Goal: Communication & Community: Answer question/provide support

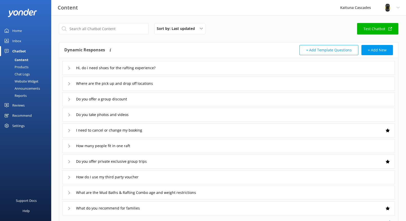
click at [20, 46] on div "Inbox" at bounding box center [16, 41] width 9 height 10
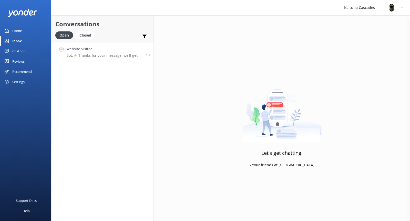
click at [100, 48] on h4 "Website Visitor" at bounding box center [104, 49] width 76 height 6
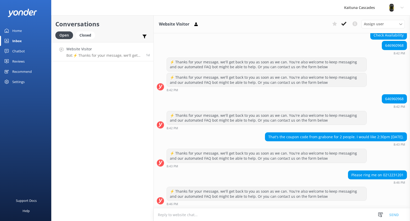
scroll to position [108, 0]
click at [18, 51] on div "Chatbot" at bounding box center [18, 51] width 13 height 10
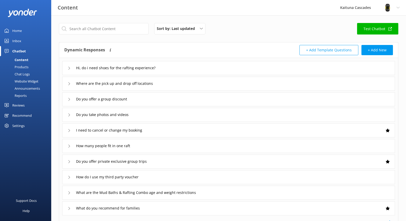
click at [17, 39] on div "Inbox" at bounding box center [16, 41] width 9 height 10
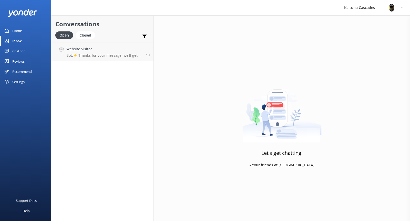
click at [19, 32] on div "Home" at bounding box center [16, 31] width 9 height 10
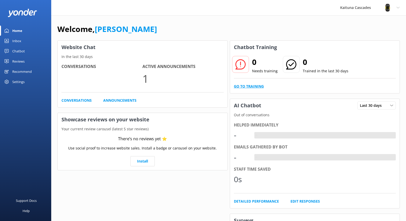
click at [241, 87] on link "Go to Training" at bounding box center [249, 87] width 30 height 6
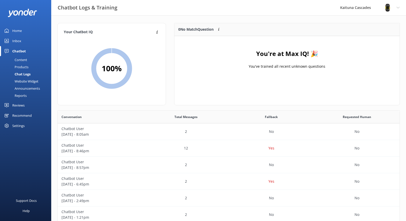
click at [25, 67] on div "Products" at bounding box center [15, 66] width 25 height 7
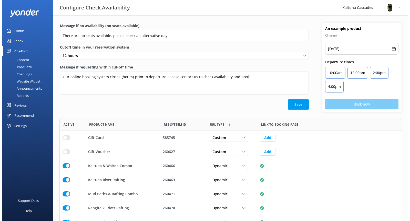
scroll to position [108, 338]
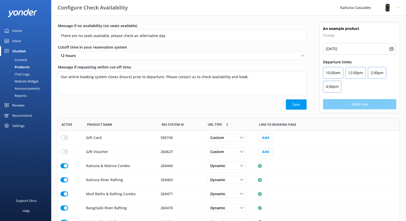
click at [24, 59] on div "Content" at bounding box center [15, 59] width 24 height 7
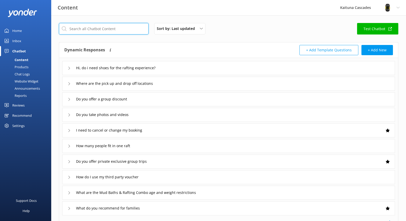
drag, startPoint x: 77, startPoint y: 29, endPoint x: 75, endPoint y: 27, distance: 3.2
click at [76, 28] on input "text" at bounding box center [104, 29] width 90 height 12
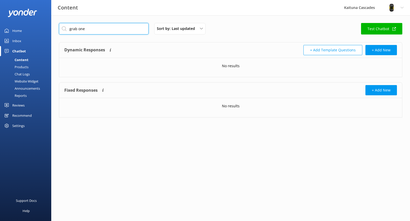
type input "grab one"
click at [375, 26] on link "Test Chatbot" at bounding box center [381, 29] width 41 height 12
click at [14, 39] on div "Inbox" at bounding box center [16, 41] width 9 height 10
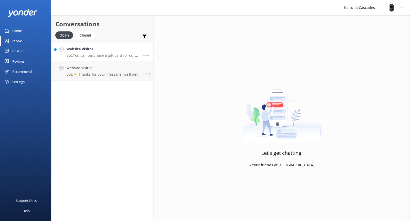
click at [110, 55] on p "Bot: You can purchase a gift card for our rafting trips at the following link: …" at bounding box center [102, 55] width 73 height 5
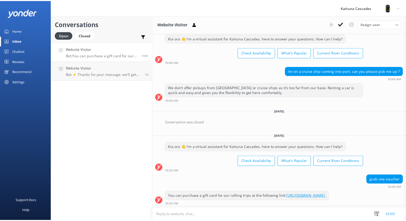
scroll to position [1137, 0]
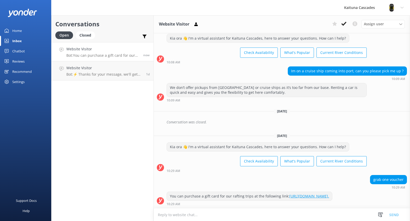
click at [18, 32] on div "Home" at bounding box center [16, 31] width 9 height 10
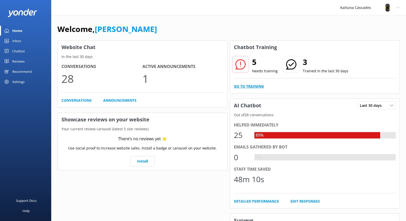
click at [252, 87] on link "Go to Training" at bounding box center [249, 87] width 30 height 6
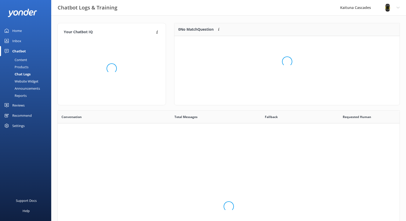
scroll to position [176, 338]
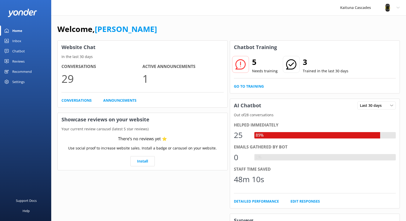
click at [248, 83] on div "5 Needs training 3 Trained in the last 30 days Go to Training" at bounding box center [315, 73] width 170 height 39
click at [249, 87] on link "Go to Training" at bounding box center [249, 87] width 30 height 6
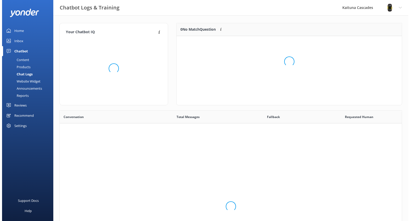
scroll to position [176, 338]
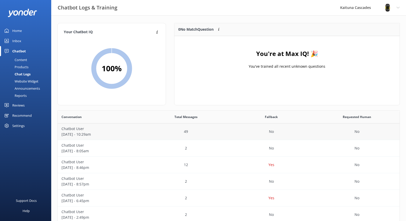
click at [103, 135] on p "[DATE] - 10:29am" at bounding box center [100, 135] width 78 height 6
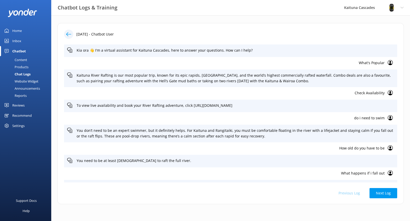
click at [65, 31] on div at bounding box center [68, 34] width 9 height 9
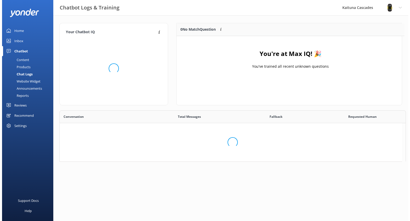
scroll to position [60, 221]
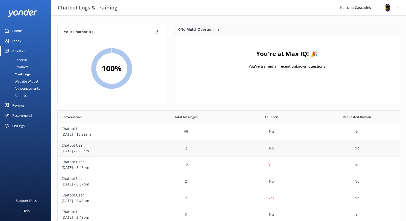
click at [125, 148] on p "Chatbot User" at bounding box center [100, 146] width 78 height 6
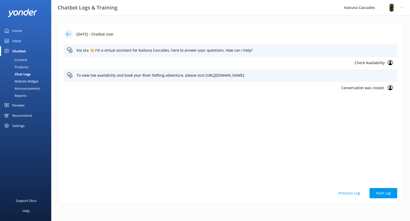
click at [72, 36] on div at bounding box center [68, 34] width 9 height 9
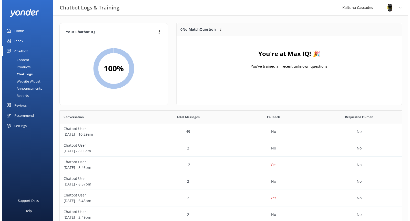
scroll to position [60, 221]
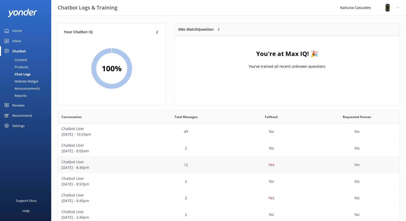
click at [118, 164] on p "Chatbot User" at bounding box center [100, 163] width 78 height 6
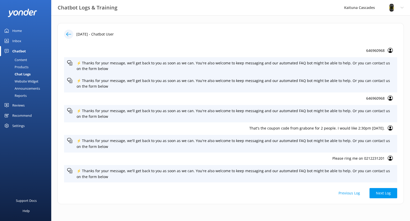
scroll to position [50, 0]
click at [250, 131] on p "That's the coupon code from grabone for 2 people. I would like 2:30pm [DATE]." at bounding box center [225, 128] width 317 height 6
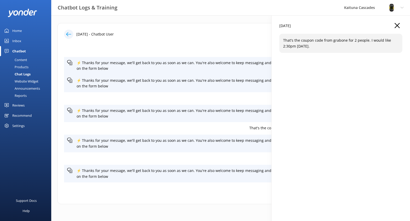
click at [395, 24] on icon "button" at bounding box center [396, 25] width 5 height 5
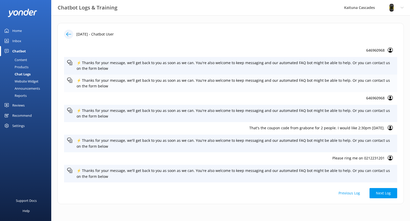
click at [146, 78] on p "⚡ Thanks for your message, we'll get back to you as soon as we can. You're also…" at bounding box center [235, 84] width 317 height 12
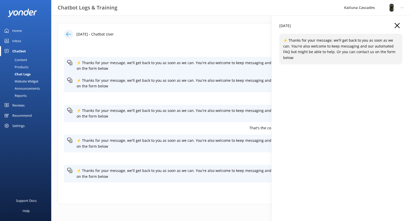
click at [395, 26] on div "[DATE] ⚡ Thanks for your message, we'll get back to you as soon as we can. You'…" at bounding box center [340, 125] width 138 height 221
click at [397, 28] on button "button" at bounding box center [396, 26] width 5 height 6
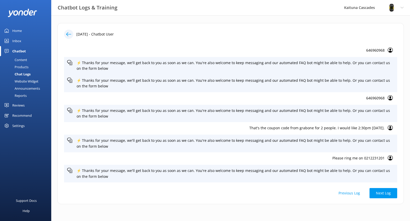
click at [387, 128] on use at bounding box center [389, 127] width 5 height 5
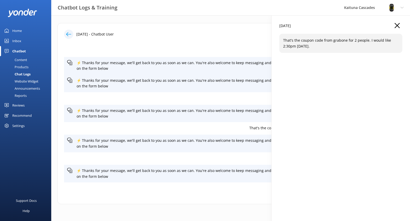
click at [397, 28] on icon "button" at bounding box center [396, 25] width 5 height 5
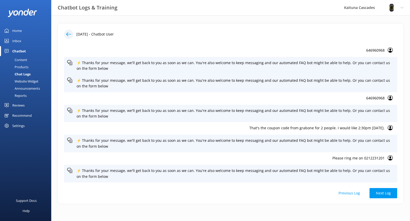
click at [18, 42] on div "Inbox" at bounding box center [16, 41] width 9 height 10
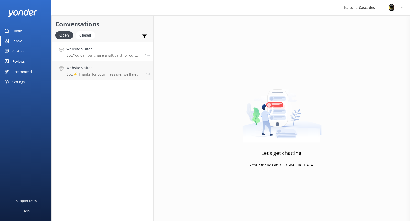
click at [109, 52] on div "Website Visitor Bot: You can purchase a gift card for our rafting trips at the …" at bounding box center [103, 51] width 75 height 11
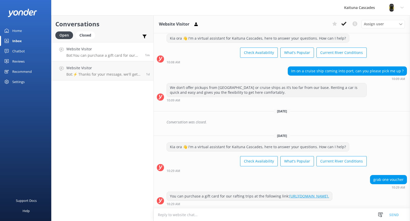
scroll to position [1137, 0]
click at [18, 50] on div "Chatbot" at bounding box center [18, 51] width 13 height 10
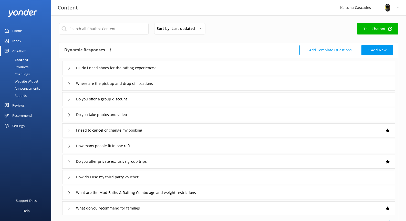
click at [17, 31] on div "Home" at bounding box center [16, 31] width 9 height 10
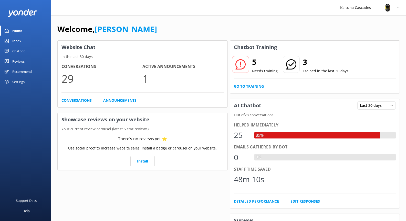
click at [254, 88] on link "Go to Training" at bounding box center [249, 87] width 30 height 6
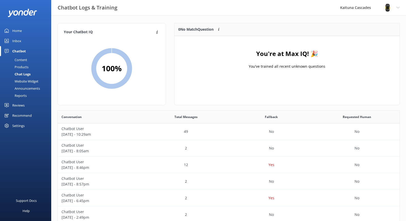
click at [17, 41] on div "Inbox" at bounding box center [16, 41] width 9 height 10
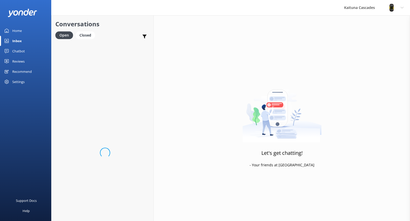
click at [17, 30] on div "Home" at bounding box center [16, 31] width 9 height 10
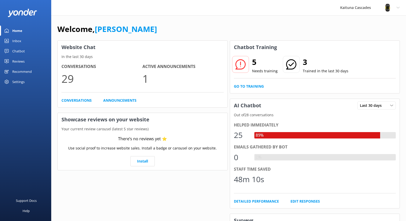
click at [21, 85] on div "Settings" at bounding box center [18, 82] width 12 height 10
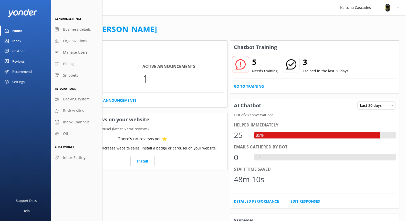
click at [24, 68] on div "Recommend" at bounding box center [21, 72] width 19 height 10
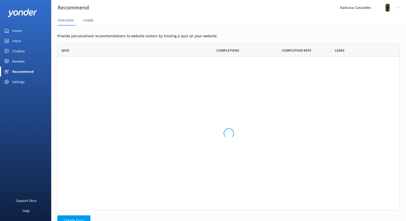
scroll to position [163, 338]
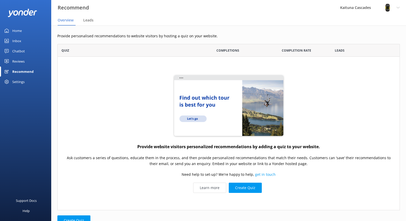
click at [22, 59] on div "Reviews" at bounding box center [18, 61] width 12 height 10
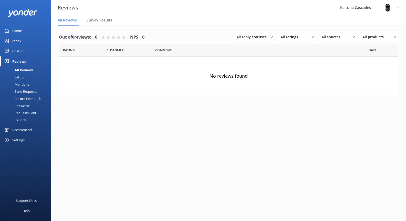
click at [20, 50] on div "Chatbot" at bounding box center [18, 51] width 13 height 10
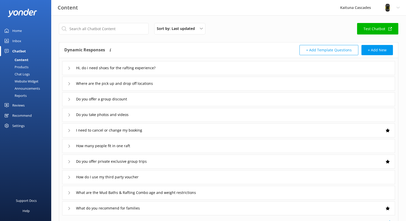
click at [25, 66] on div "Products" at bounding box center [15, 66] width 25 height 7
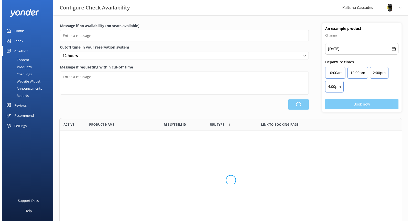
scroll to position [108, 338]
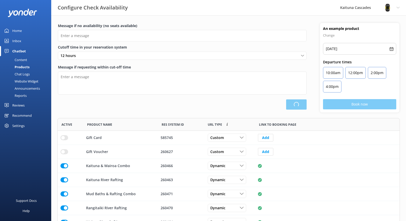
type input "There are no seats available, please check an alternative day"
type textarea "Our online booking system closes {hours} prior to departure. Please contact us …"
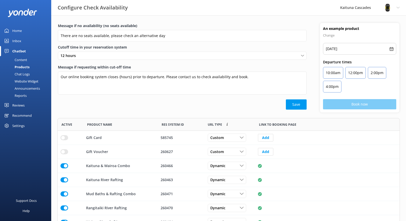
click at [23, 59] on div "Content" at bounding box center [15, 59] width 24 height 7
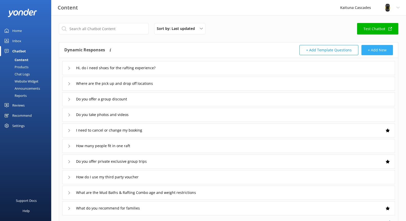
click at [370, 51] on button "+ Add New" at bounding box center [376, 50] width 31 height 10
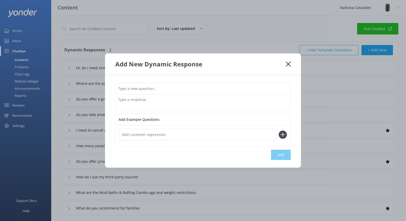
click at [191, 91] on input "text" at bounding box center [202, 89] width 175 height 12
type input "I have a Grab One Voucher"
click at [175, 102] on textarea at bounding box center [202, 103] width 175 height 16
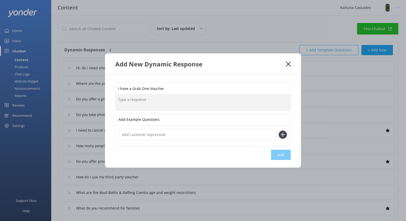
type textarea "F"
click at [169, 102] on textarea "Please contact the team to reddem your voucher and book in" at bounding box center [202, 103] width 175 height 16
drag, startPoint x: 230, startPoint y: 98, endPoint x: 227, endPoint y: 100, distance: 2.9
click at [230, 98] on textarea "Please contact the team to reedem your voucher and book in" at bounding box center [202, 103] width 175 height 16
drag, startPoint x: 227, startPoint y: 100, endPoint x: 201, endPoint y: 99, distance: 26.1
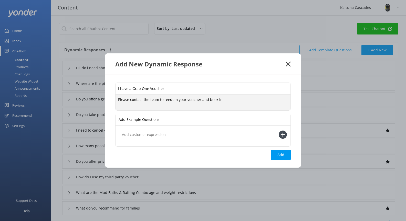
click at [201, 99] on textarea "Please contact the team to reedem your voucher and book in" at bounding box center [202, 103] width 175 height 16
click at [243, 98] on textarea "Please contact the team to reedem your voucher and book in" at bounding box center [202, 103] width 175 height 16
drag, startPoint x: 244, startPoint y: 97, endPoint x: 230, endPoint y: 107, distance: 17.2
click at [244, 97] on textarea "Please contact the team to reedem your voucher and book in" at bounding box center [202, 103] width 175 height 16
click at [173, 100] on textarea "Please contact the team to reedem your voucher and book in" at bounding box center [202, 103] width 175 height 16
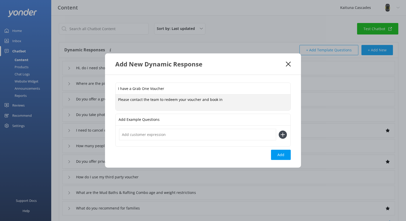
click at [225, 99] on textarea "Please contact the team to redeem your voucher and book in" at bounding box center [202, 103] width 175 height 16
click at [222, 101] on textarea "Please contact the team with the following information please" at bounding box center [202, 103] width 175 height 16
type textarea "Please contact the team with the following information; Your first and last nam…"
drag, startPoint x: 190, startPoint y: 137, endPoint x: 193, endPoint y: 135, distance: 2.7
click at [193, 135] on input "text" at bounding box center [197, 135] width 157 height 12
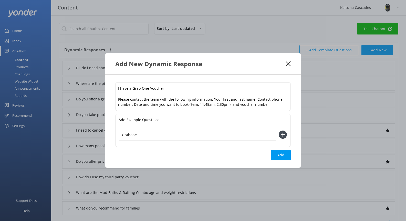
type input "Grabone"
click at [284, 136] on icon at bounding box center [283, 135] width 8 height 8
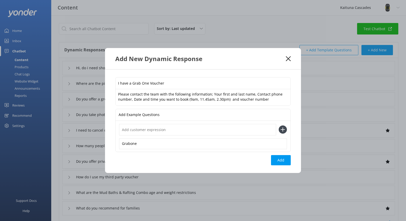
click at [206, 131] on input "text" at bounding box center [197, 130] width 157 height 12
type input "G"
type input "B"
type input "Grab one voucher"
click at [182, 81] on input "I have a Grab One Voucher" at bounding box center [202, 84] width 175 height 12
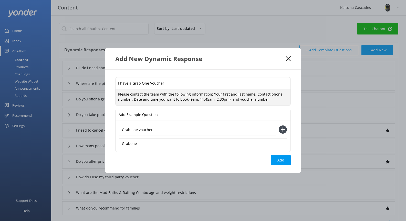
click at [272, 99] on textarea "Please contact the team with the following information; Your first and last nam…" at bounding box center [202, 97] width 175 height 16
click at [283, 129] on use at bounding box center [283, 130] width 4 height 4
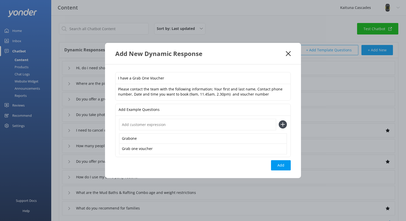
click at [166, 127] on input "text" at bounding box center [197, 125] width 157 height 12
click at [124, 123] on input "how to use a grab one voucher" at bounding box center [197, 125] width 157 height 12
type input "How to use a grab one voucher"
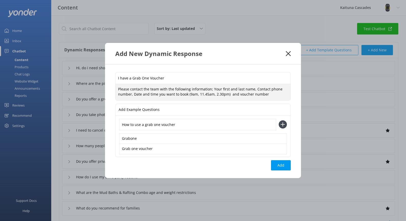
drag, startPoint x: 209, startPoint y: 89, endPoint x: 160, endPoint y: 90, distance: 49.2
click at [160, 90] on textarea "Please contact the team with the following information; Your first and last nam…" at bounding box center [202, 92] width 175 height 16
type textarea "Please contact the team with the following; Your first and last name, Contact p…"
click at [280, 167] on button "Add" at bounding box center [281, 166] width 20 height 10
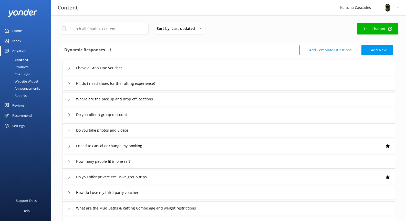
click at [22, 39] on link "Inbox" at bounding box center [25, 41] width 51 height 10
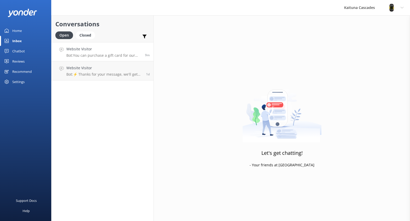
drag, startPoint x: 77, startPoint y: 46, endPoint x: 85, endPoint y: 48, distance: 7.5
click at [77, 47] on h4 "Website Visitor" at bounding box center [103, 49] width 75 height 6
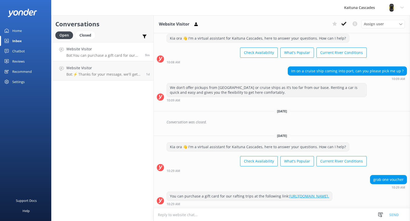
scroll to position [1137, 0]
click at [105, 72] on p "Bot: ⚡ Thanks for your message, we'll get back to you as soon as we can. You're…" at bounding box center [104, 74] width 76 height 5
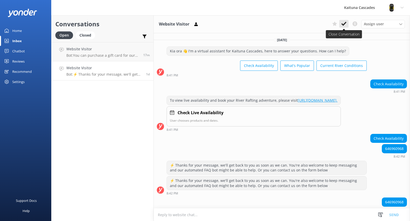
click at [342, 21] on button at bounding box center [343, 24] width 9 height 8
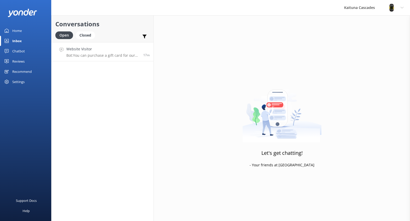
click at [119, 50] on h4 "Website Visitor" at bounding box center [102, 49] width 73 height 6
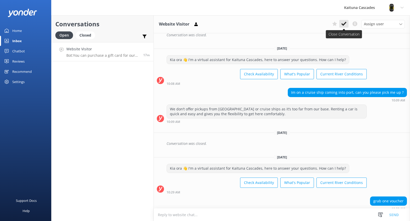
click at [343, 25] on use at bounding box center [343, 24] width 5 height 4
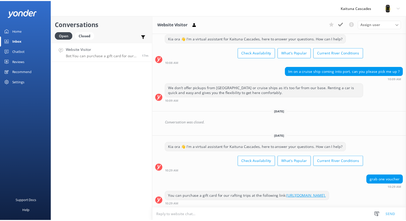
scroll to position [1137, 0]
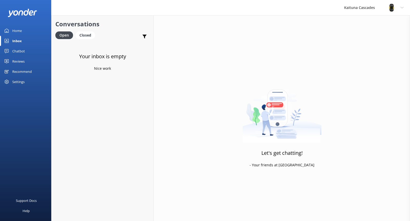
click at [101, 114] on div "Your inbox is empty Nice work" at bounding box center [102, 152] width 102 height 221
click at [15, 48] on div "Chatbot" at bounding box center [18, 51] width 13 height 10
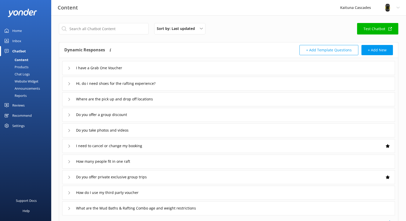
click at [389, 25] on link "Test Chatbot" at bounding box center [377, 29] width 41 height 12
